Goal: Browse casually

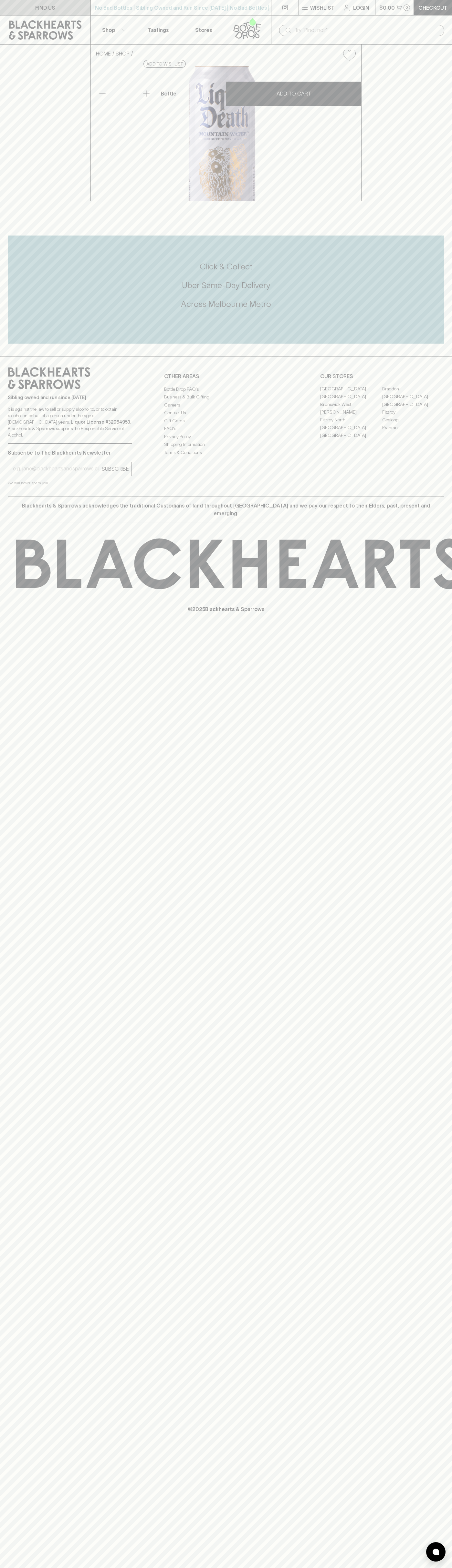
click at [2, 12] on link "FIND US" at bounding box center [45, 7] width 90 height 15
click at [435, 589] on icon at bounding box center [453, 564] width 873 height 51
click at [168, 1567] on html "FIND US | No Bad Bottles | Sibling Owned and Run Since 2006 | No Bad Bottles | …" at bounding box center [226, 784] width 452 height 1568
click at [22, 486] on you-helper "We will never spam you" at bounding box center [70, 483] width 124 height 7
